Goal: Task Accomplishment & Management: Manage account settings

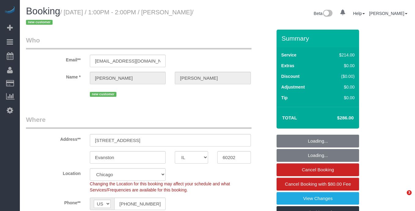
select select "IL"
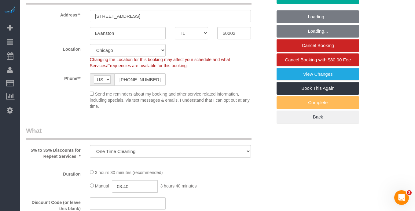
select select "object:822"
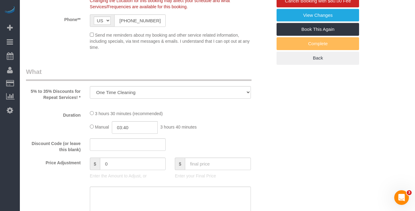
select select "512"
select select "2"
select select "3"
select select "number:1"
select select "number:58"
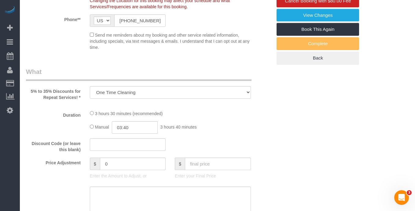
select select "number:139"
select select "number:106"
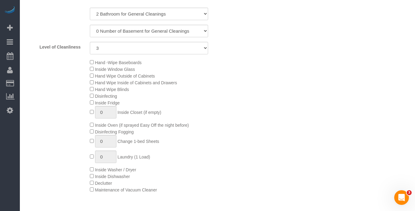
select select "spot1"
select select "2"
select select "3"
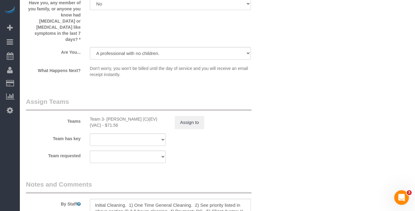
scroll to position [1078, 0]
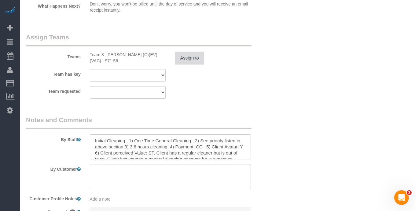
click at [188, 52] on button "Assign to" at bounding box center [189, 58] width 29 height 13
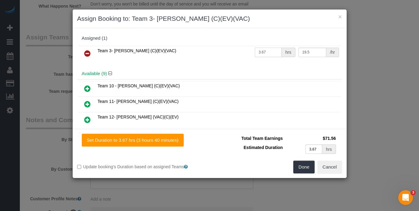
click at [266, 51] on input "3.67" at bounding box center [268, 52] width 27 height 9
type input "3.4"
click at [319, 147] on input "3.67" at bounding box center [314, 148] width 17 height 9
type input "3.4"
click at [305, 166] on button "Done" at bounding box center [304, 167] width 21 height 13
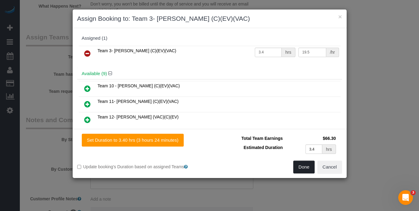
type input "03:24"
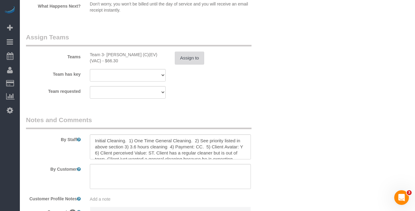
select select "spot6"
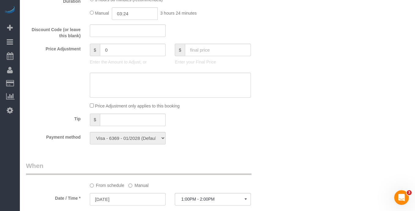
scroll to position [524, 0]
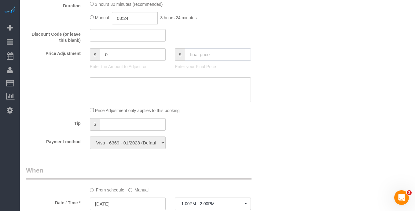
click at [191, 56] on input "text" at bounding box center [218, 54] width 66 height 13
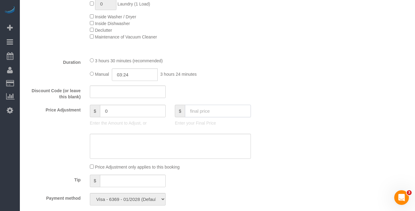
scroll to position [526, 0]
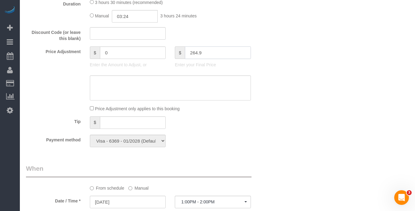
type input "264.96"
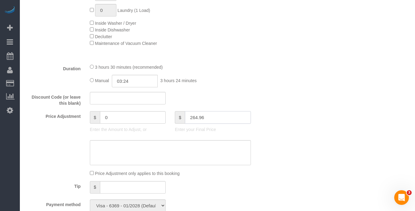
type input "-21.04"
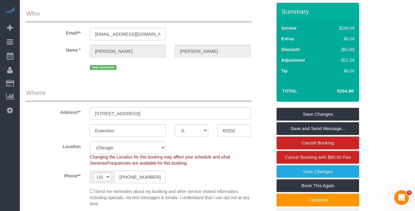
scroll to position [0, 0]
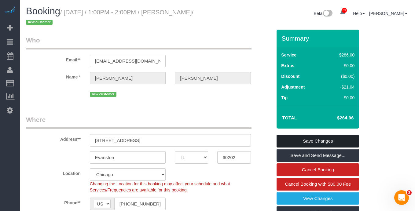
click at [334, 141] on link "Save Changes" at bounding box center [317, 141] width 82 height 13
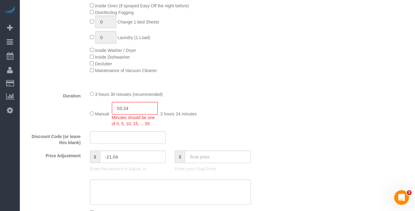
scroll to position [403, 0]
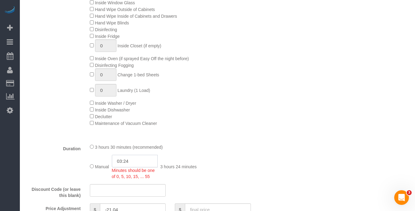
click at [139, 160] on input "03:24" at bounding box center [135, 161] width 46 height 13
type input "03:25"
select select "spot11"
select select "spot16"
type input "03:25"
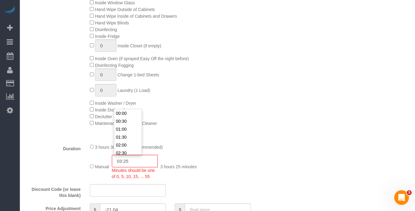
click at [227, 149] on div "3 hours 30 minutes (recommended)" at bounding box center [170, 147] width 161 height 7
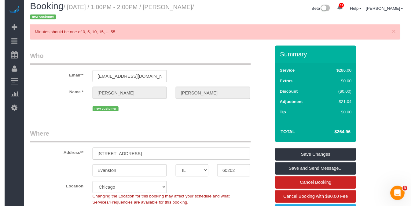
scroll to position [0, 0]
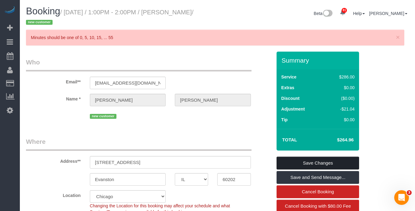
click at [313, 160] on link "Save Changes" at bounding box center [317, 163] width 82 height 13
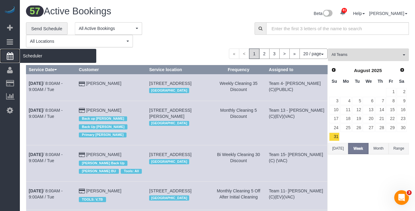
click at [31, 56] on span "Scheduler" at bounding box center [58, 56] width 76 height 14
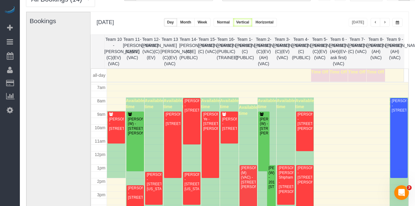
scroll to position [36, 0]
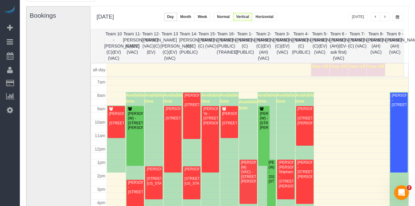
click at [377, 18] on button "button" at bounding box center [375, 17] width 10 height 9
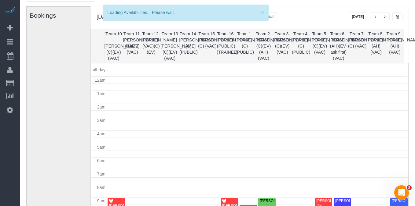
scroll to position [81, 0]
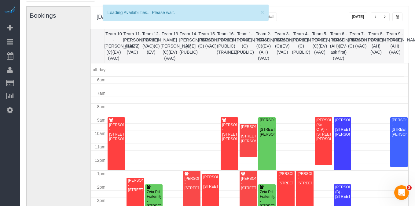
click at [283, 181] on div "[PERSON_NAME] - [STREET_ADDRESS]" at bounding box center [285, 179] width 15 height 14
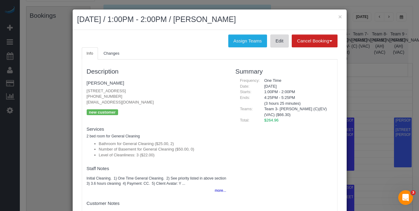
click at [271, 40] on link "Edit" at bounding box center [280, 41] width 18 height 13
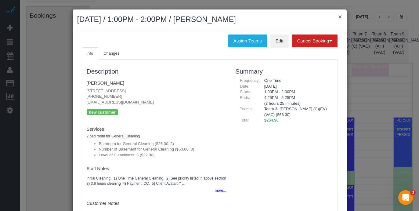
click at [338, 16] on button "×" at bounding box center [340, 16] width 4 height 6
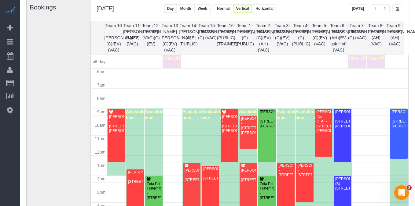
scroll to position [36, 0]
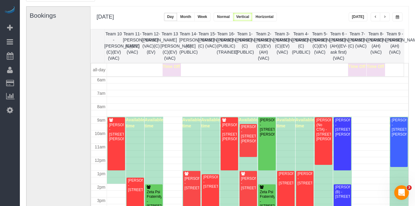
click at [386, 17] on span "button" at bounding box center [384, 17] width 3 height 4
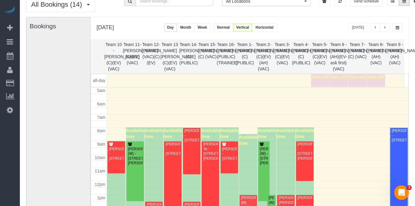
scroll to position [19, 0]
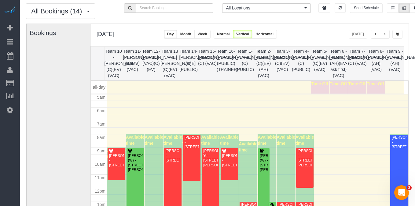
click at [389, 36] on button "button" at bounding box center [385, 34] width 10 height 9
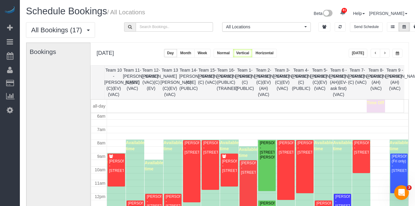
scroll to position [0, 0]
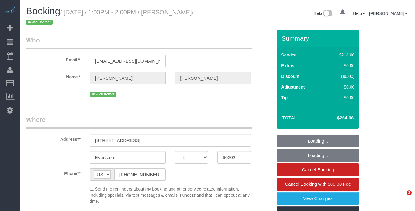
select select "IL"
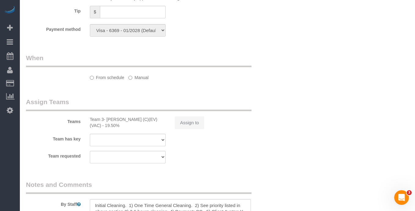
select select "object:1046"
select select "spot1"
select select "number:1"
select select "number:58"
select select "number:139"
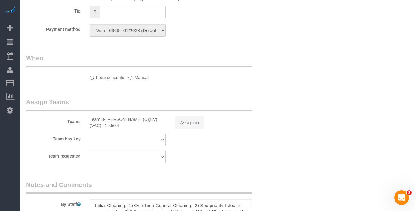
select select "number:106"
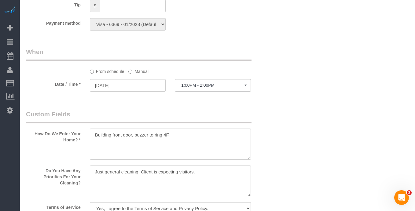
select select "object:1196"
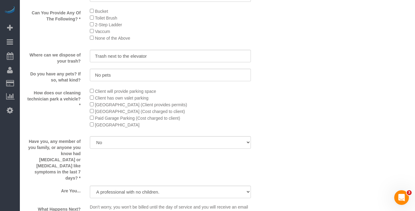
select select "512"
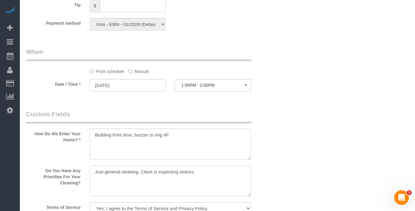
select select "2"
select select "3"
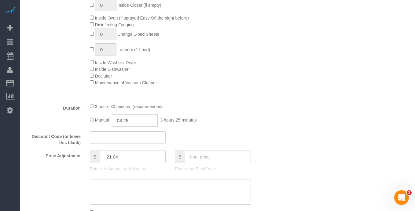
scroll to position [437, 0]
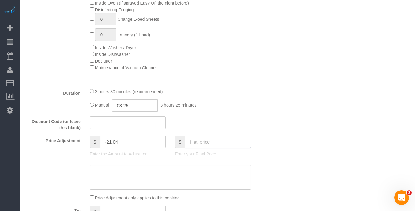
click at [199, 143] on input "text" at bounding box center [218, 142] width 66 height 13
type input "286"
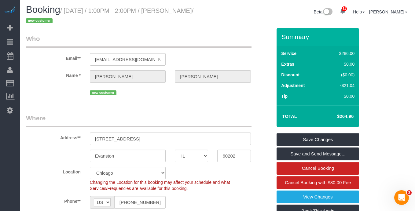
scroll to position [0, 0]
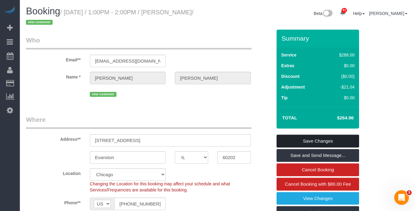
type input "0"
click at [316, 143] on link "Save Changes" at bounding box center [317, 141] width 82 height 13
